Goal: Task Accomplishment & Management: Manage account settings

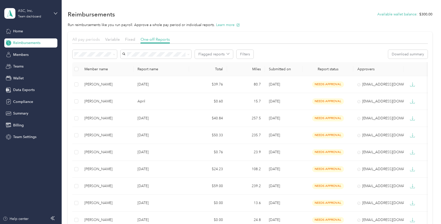
click at [93, 38] on span "All pay periods" at bounding box center [86, 39] width 28 height 5
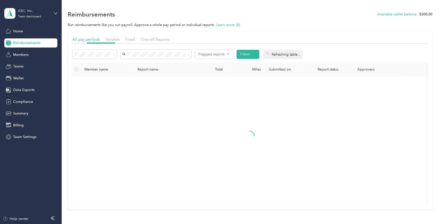
click at [45, 19] on div "ASC, Inc. Team dashboard" at bounding box center [30, 14] width 53 height 18
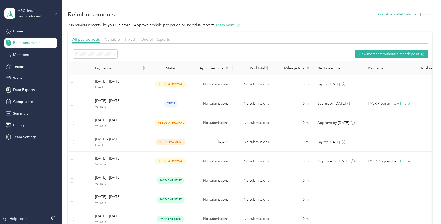
click at [28, 65] on div "Log out" at bounding box center [57, 64] width 99 height 9
